Goal: Find contact information: Find contact information

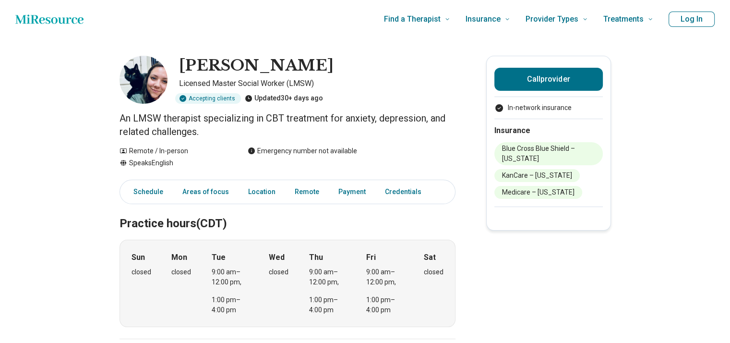
click at [232, 212] on h2 "Practice hours (CDT)" at bounding box center [287, 211] width 336 height 39
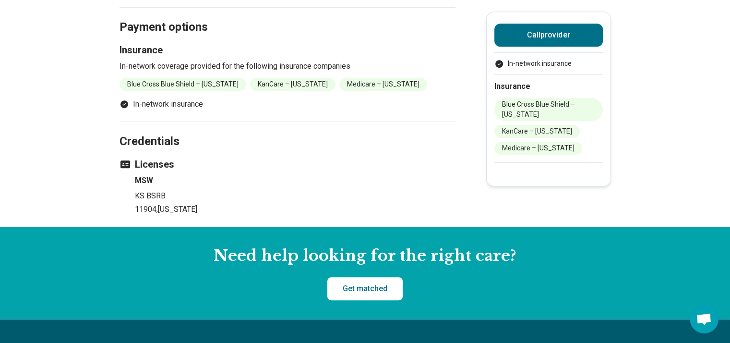
scroll to position [677, 0]
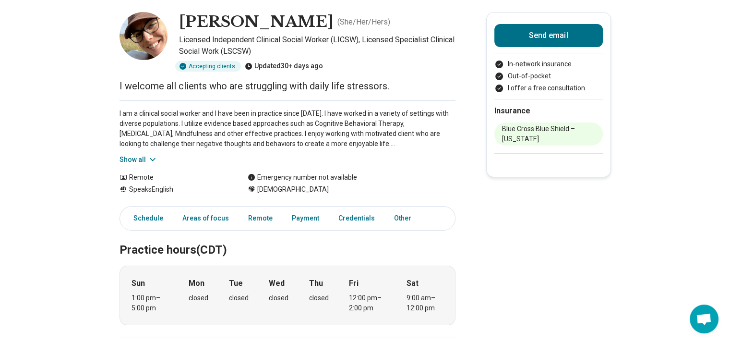
scroll to position [96, 0]
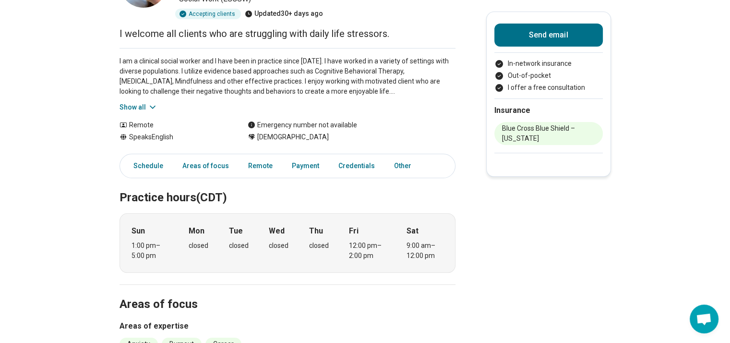
click at [149, 104] on button "Show all" at bounding box center [138, 107] width 38 height 10
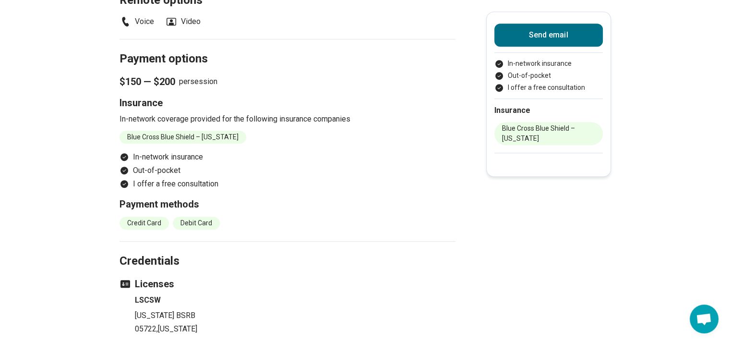
scroll to position [672, 0]
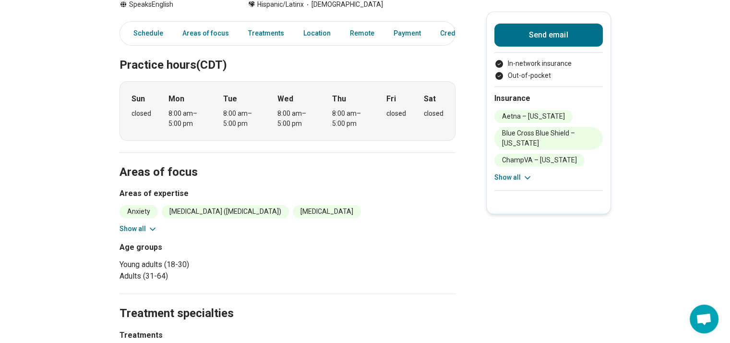
scroll to position [215, 0]
click at [138, 230] on button "Show all" at bounding box center [138, 228] width 38 height 10
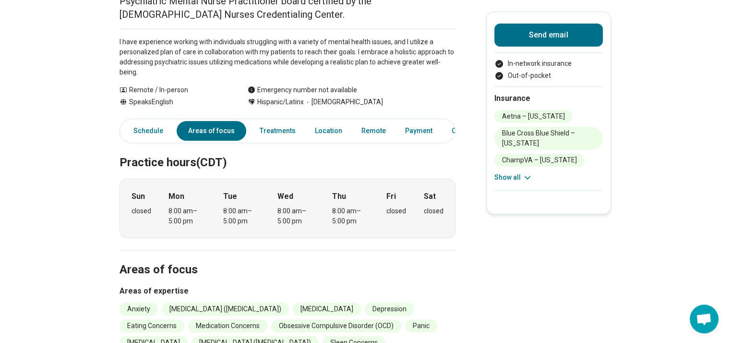
scroll to position [0, 0]
